Goal: Task Accomplishment & Management: Manage account settings

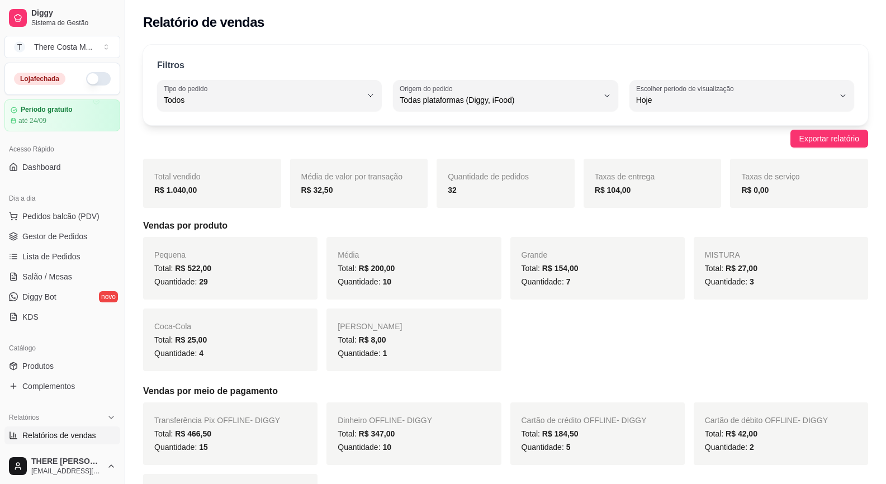
select select "ALL"
select select "0"
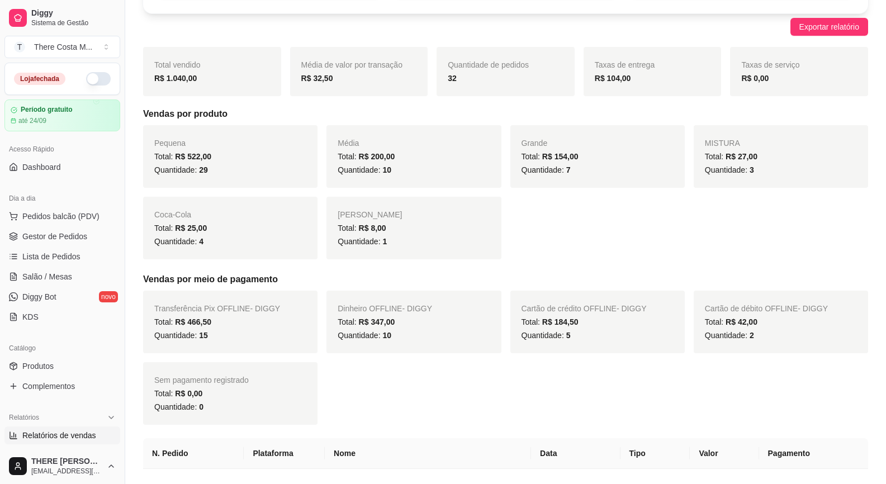
scroll to position [223, 0]
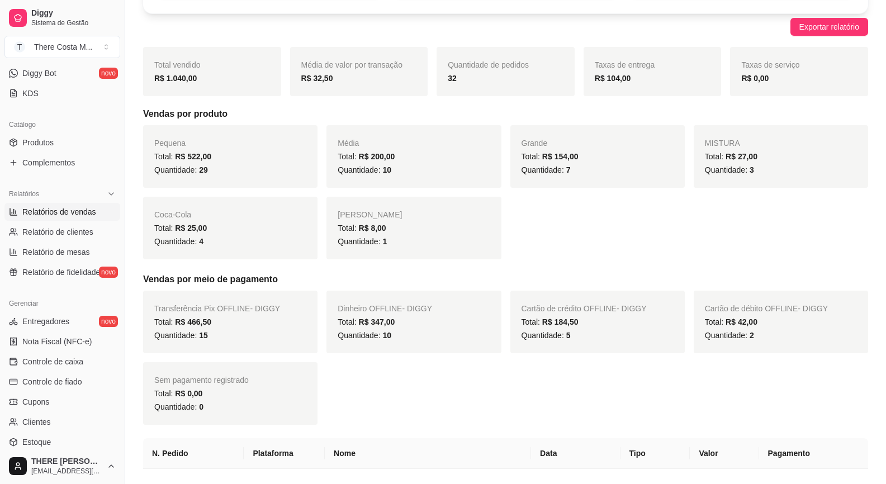
drag, startPoint x: 707, startPoint y: 111, endPoint x: 132, endPoint y: 183, distance: 578.9
click at [707, 111] on h5 "Vendas por produto" at bounding box center [505, 113] width 725 height 13
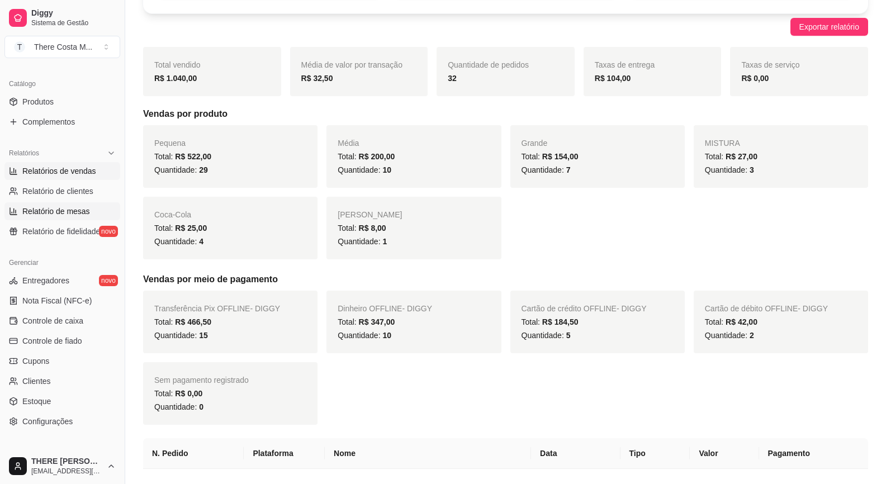
scroll to position [153, 0]
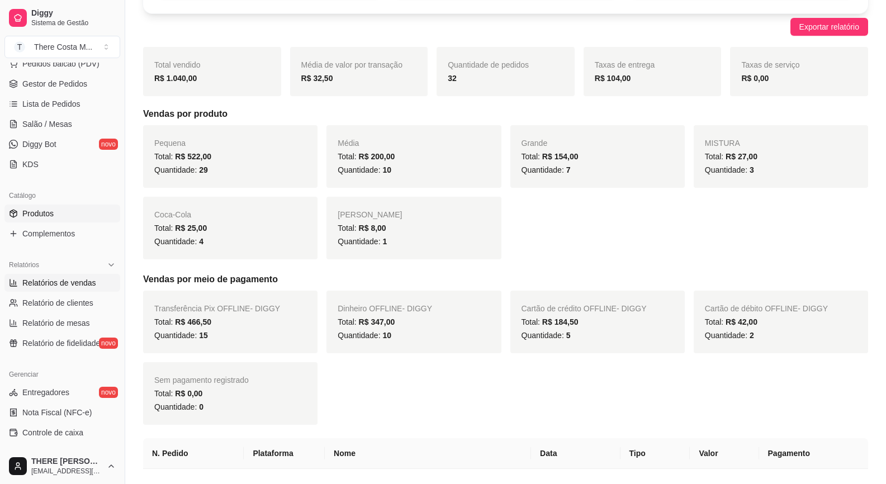
click at [58, 214] on link "Produtos" at bounding box center [62, 214] width 116 height 18
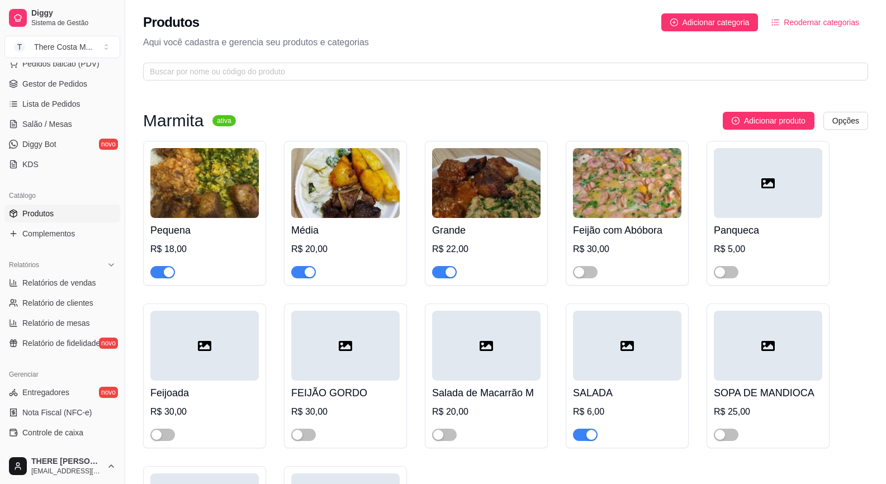
click at [166, 270] on div "button" at bounding box center [169, 272] width 10 height 10
click at [297, 274] on span "button" at bounding box center [303, 272] width 25 height 12
click at [438, 273] on span "button" at bounding box center [444, 272] width 25 height 12
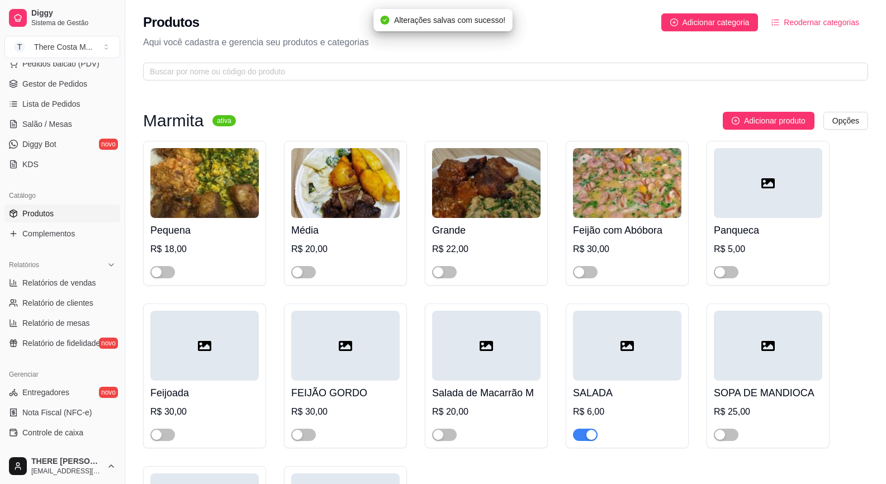
click at [582, 438] on span "button" at bounding box center [585, 435] width 25 height 12
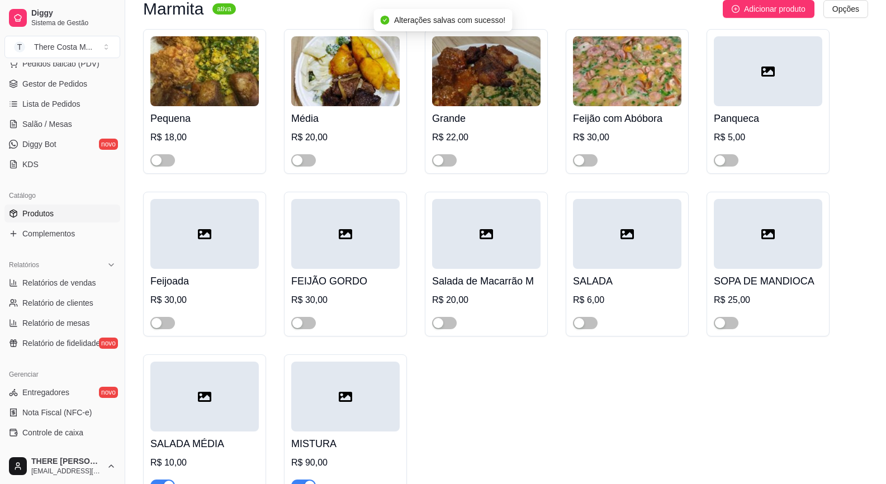
scroll to position [168, 0]
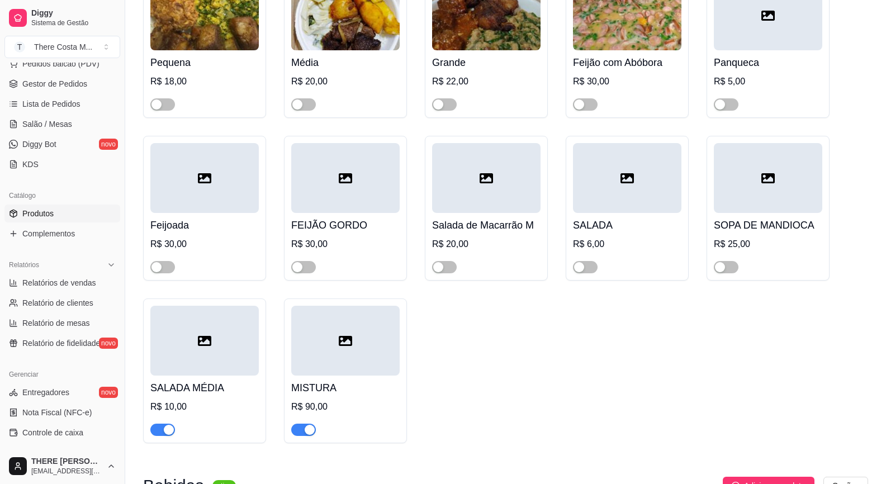
click at [303, 435] on span "button" at bounding box center [303, 430] width 25 height 12
click at [168, 432] on div "button" at bounding box center [169, 430] width 10 height 10
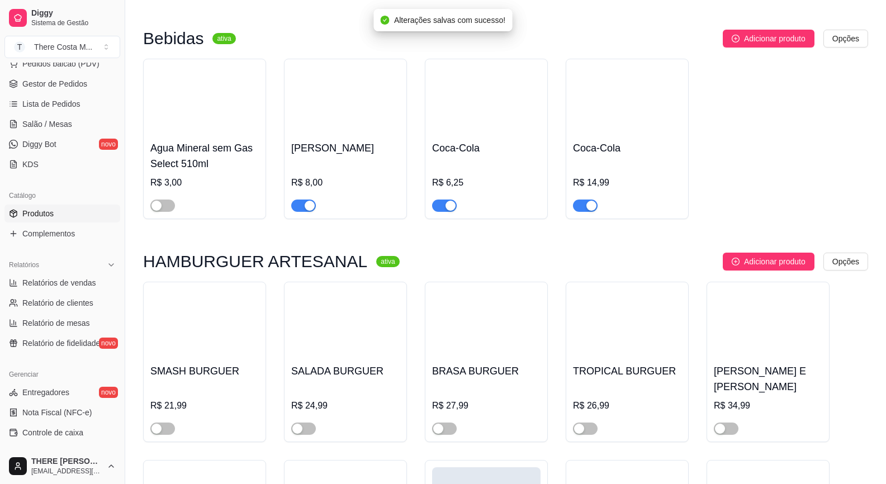
scroll to position [670, 0]
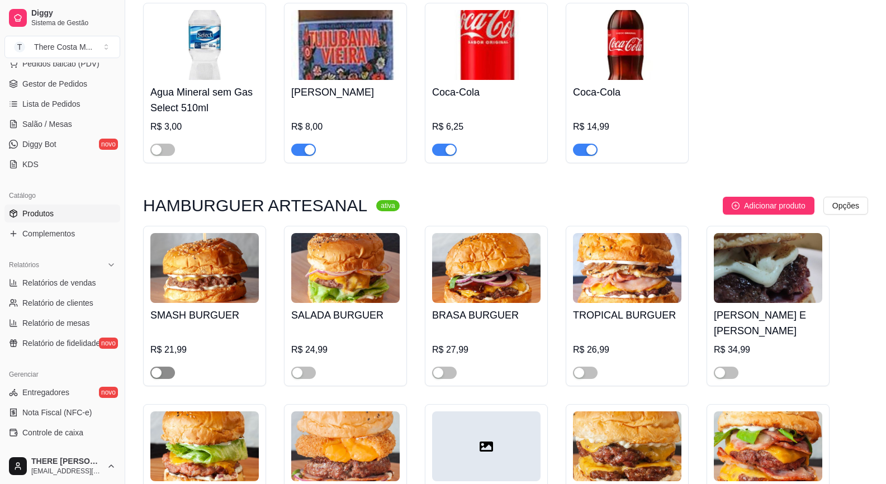
click at [160, 368] on div "button" at bounding box center [156, 373] width 10 height 10
click at [296, 368] on div "button" at bounding box center [297, 373] width 10 height 10
click at [454, 367] on span "button" at bounding box center [444, 373] width 25 height 12
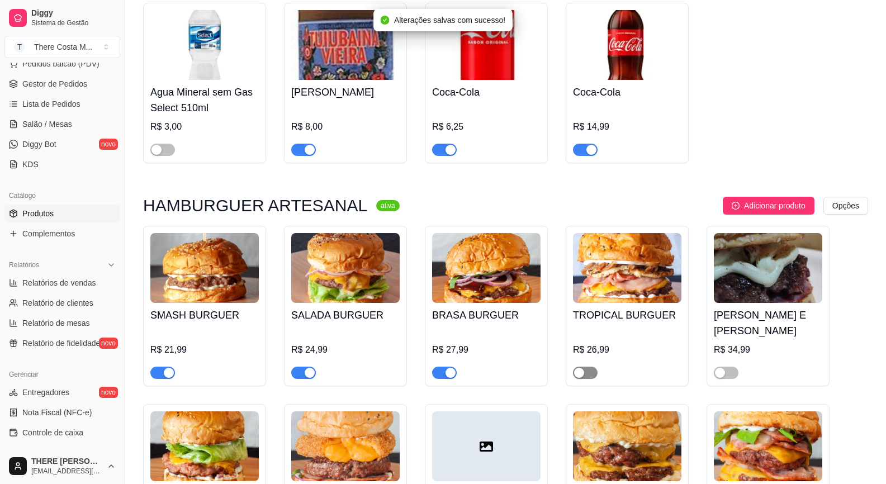
click at [587, 367] on span "button" at bounding box center [585, 373] width 25 height 12
click at [721, 368] on div "button" at bounding box center [720, 373] width 10 height 10
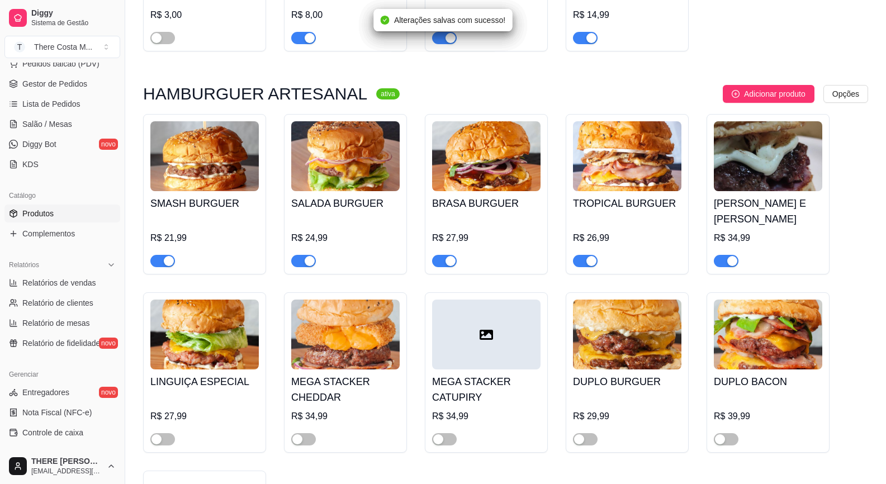
scroll to position [838, 0]
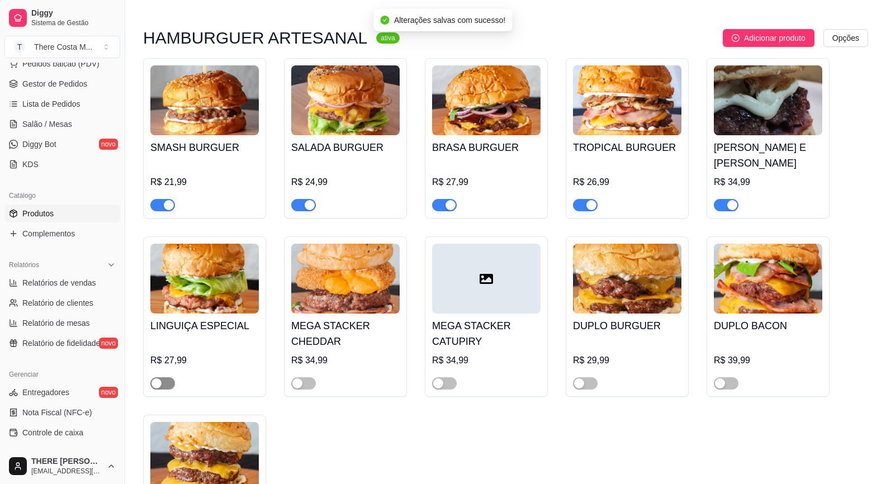
click at [159, 378] on div "button" at bounding box center [156, 383] width 10 height 10
click at [591, 377] on span "button" at bounding box center [585, 383] width 25 height 12
click at [718, 378] on div "button" at bounding box center [720, 383] width 10 height 10
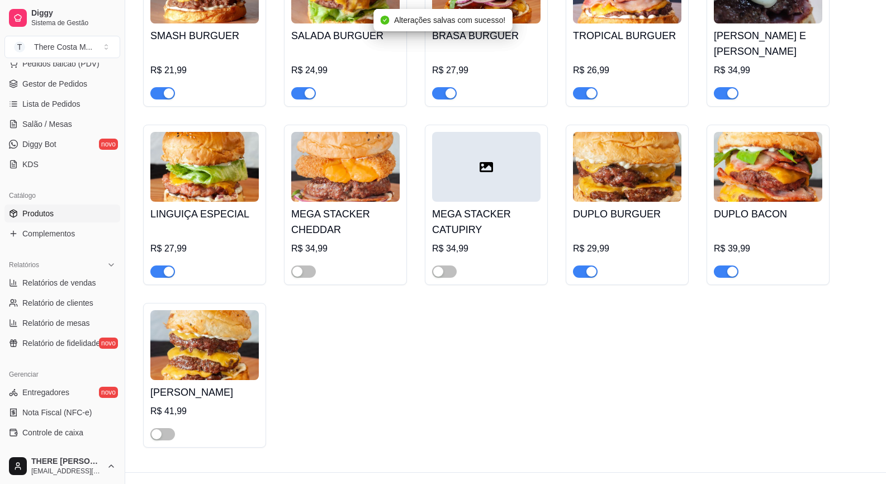
scroll to position [958, 0]
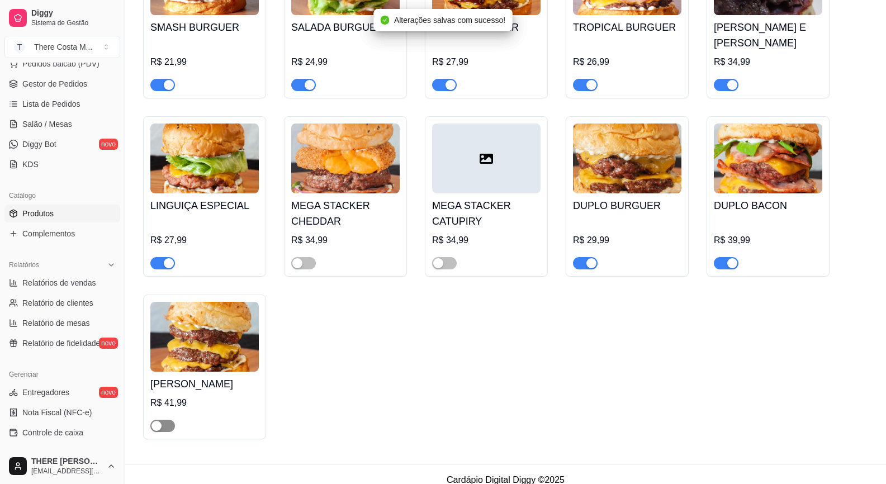
click at [164, 420] on span "button" at bounding box center [162, 426] width 25 height 12
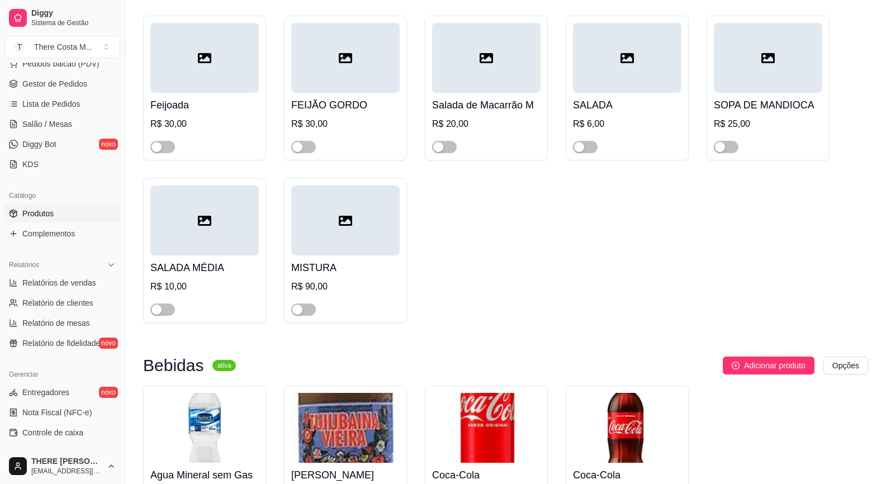
scroll to position [0, 0]
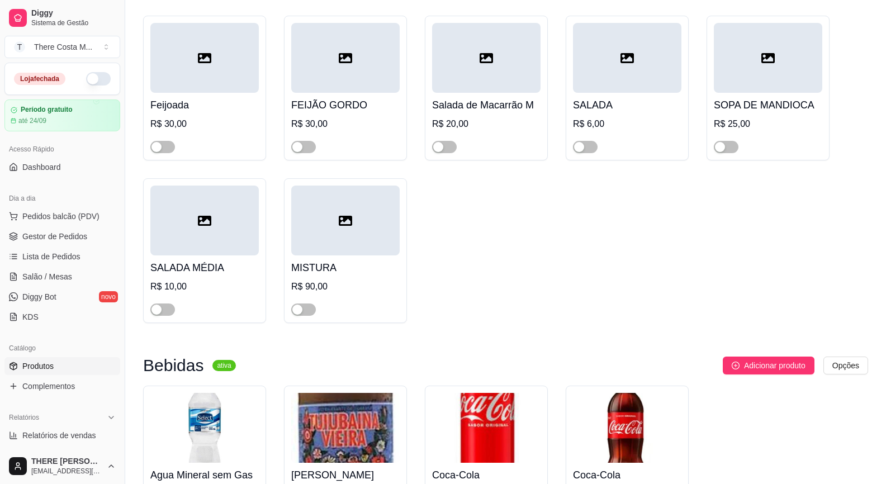
click at [86, 82] on button "button" at bounding box center [98, 78] width 25 height 13
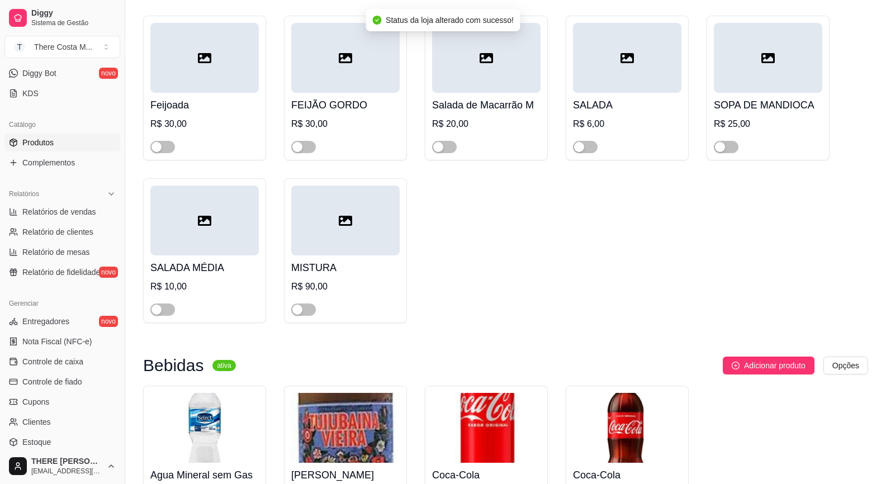
scroll to position [320, 0]
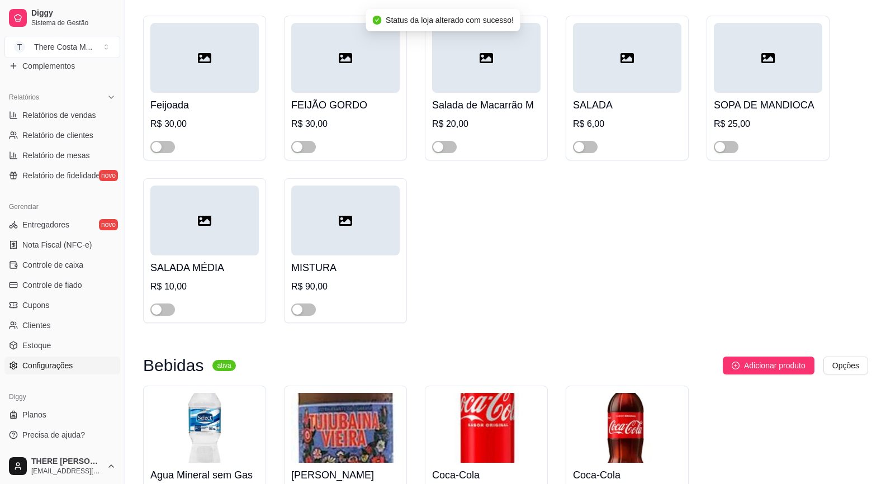
click at [55, 369] on span "Configurações" at bounding box center [47, 365] width 50 height 11
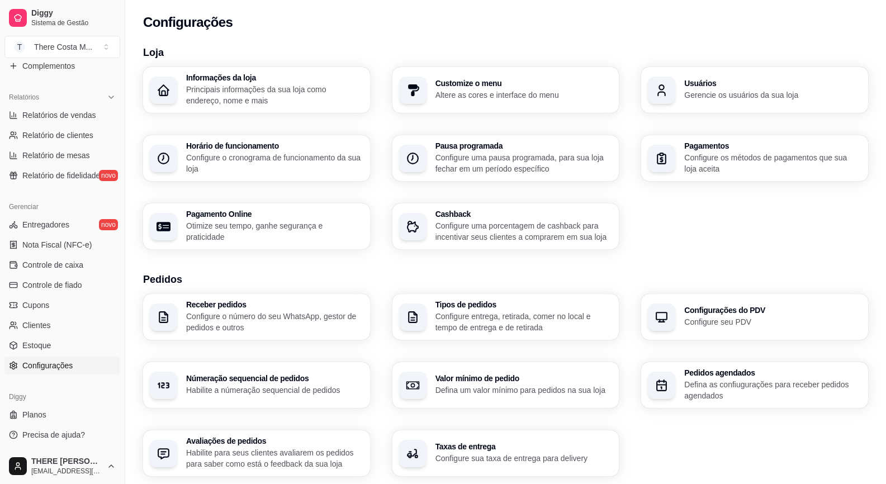
click at [283, 156] on p "Configure o cronograma de funcionamento da sua loja" at bounding box center [274, 163] width 177 height 22
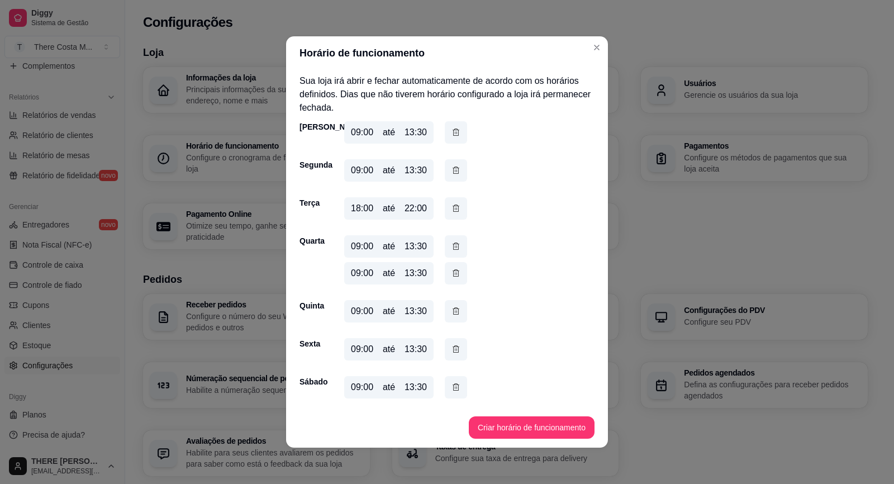
click at [359, 391] on div "09:00" at bounding box center [362, 387] width 22 height 13
click at [453, 388] on icon "button" at bounding box center [455, 387] width 9 height 12
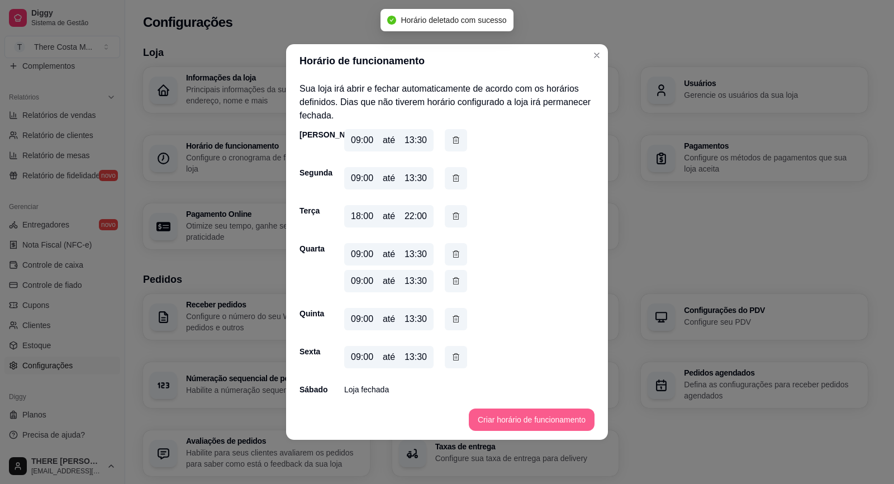
click at [493, 425] on button "Criar horário de funcionamento" at bounding box center [532, 419] width 126 height 22
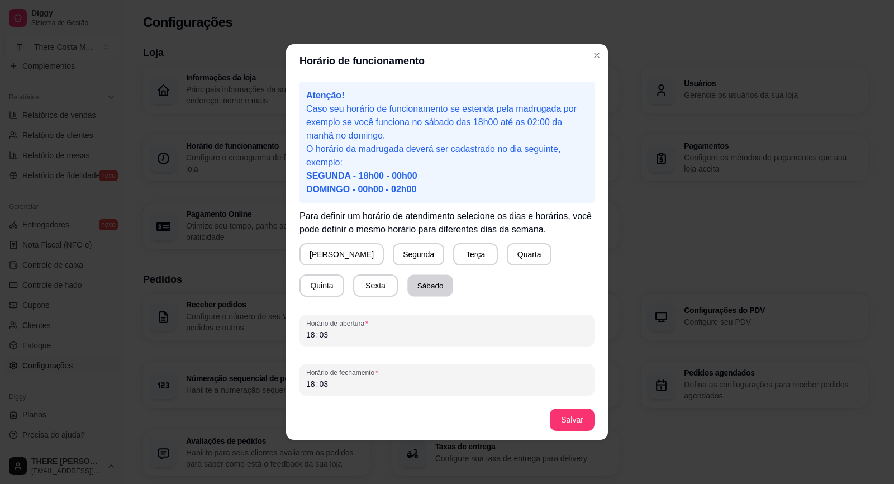
click at [407, 288] on button "Sábado" at bounding box center [430, 286] width 46 height 22
click at [327, 344] on div "Horário de abertura 18 : 03" at bounding box center [446, 330] width 295 height 31
click at [320, 385] on div "03" at bounding box center [323, 383] width 11 height 11
click at [310, 388] on div "18" at bounding box center [310, 383] width 11 height 11
click at [309, 381] on div "11" at bounding box center [310, 383] width 11 height 11
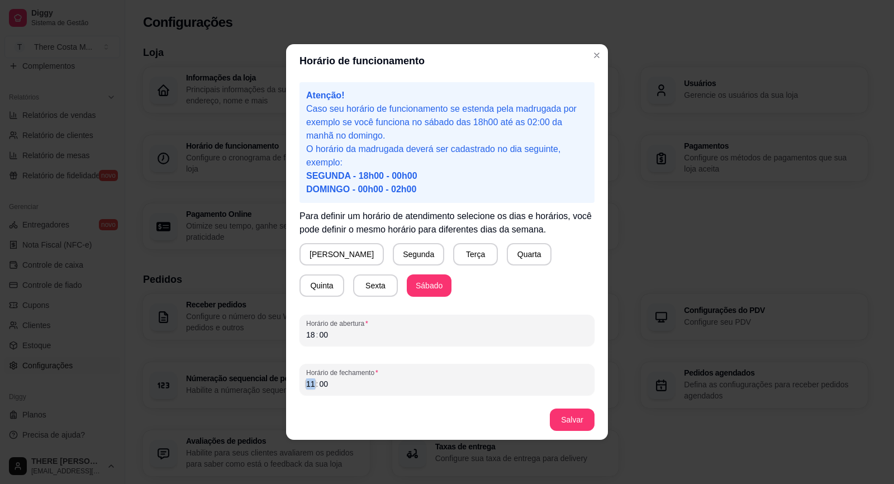
click at [309, 381] on div "11" at bounding box center [310, 383] width 11 height 11
click at [564, 415] on button "Salvar" at bounding box center [572, 420] width 44 height 22
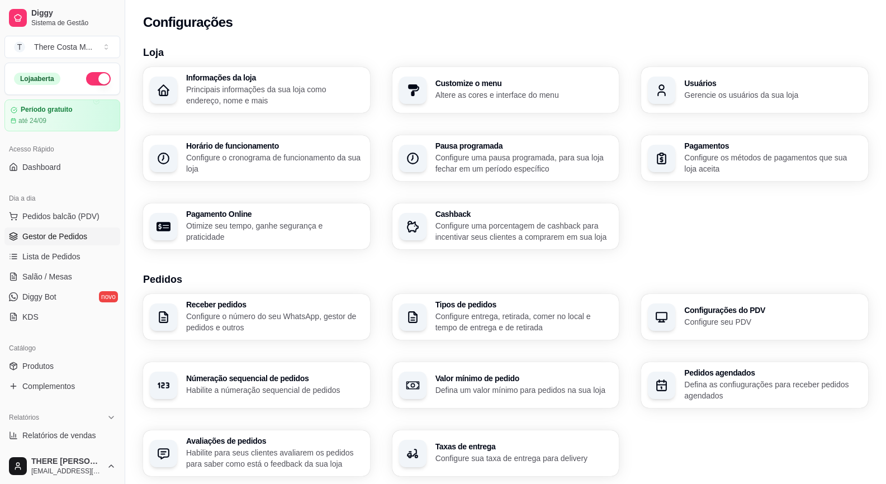
click at [44, 232] on span "Gestor de Pedidos" at bounding box center [54, 236] width 65 height 11
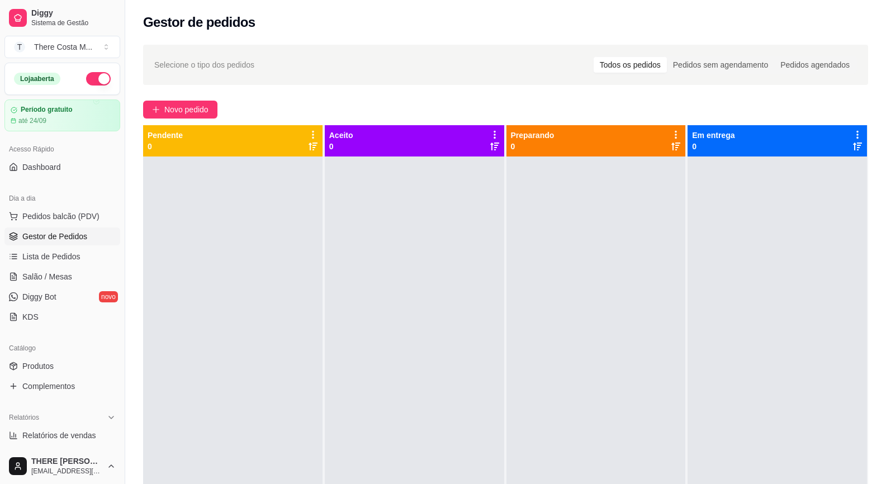
drag, startPoint x: 763, startPoint y: 417, endPoint x: 615, endPoint y: 472, distance: 158.4
click at [763, 417] on div at bounding box center [776, 398] width 179 height 484
